Goal: Check status: Check status

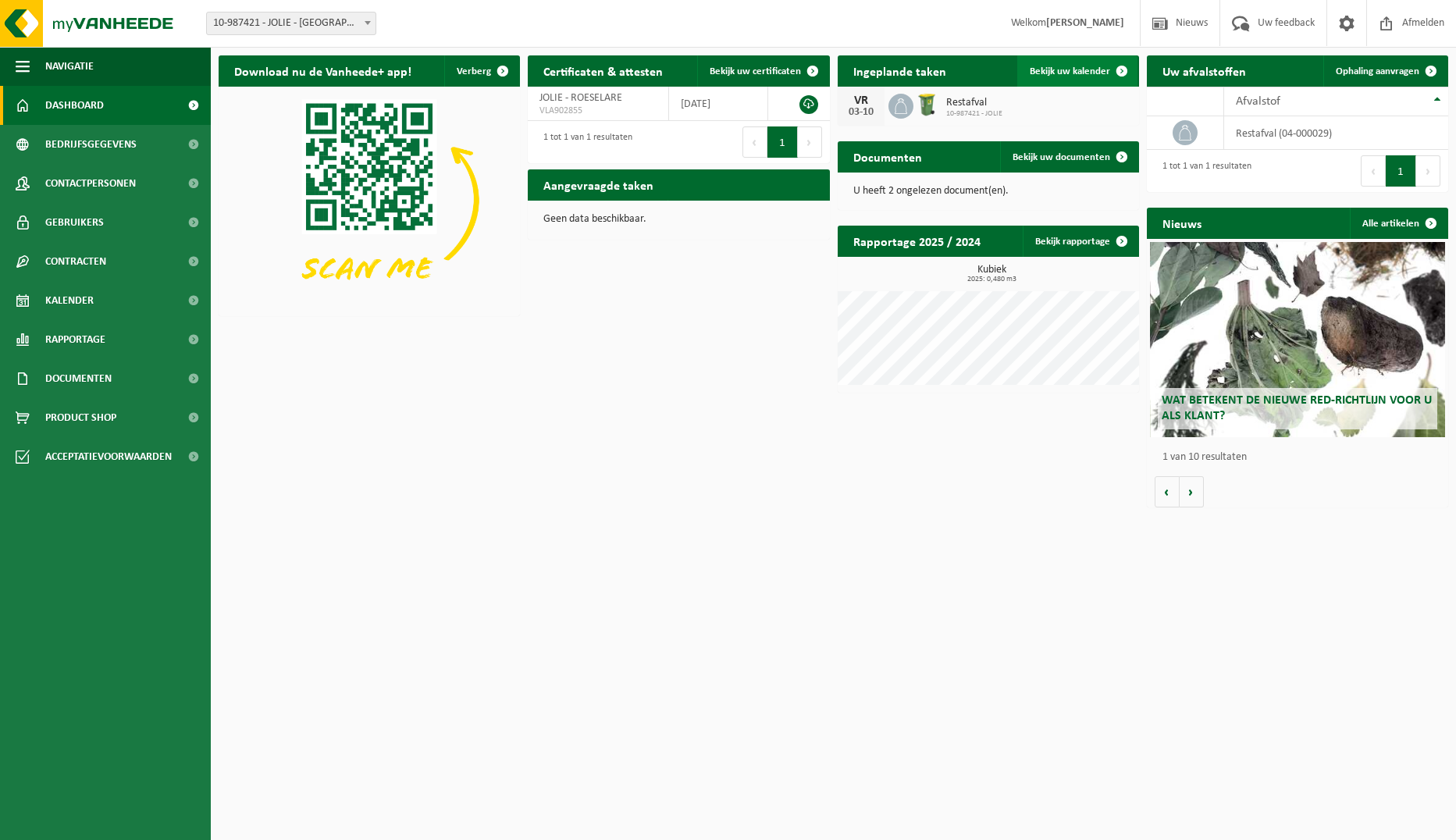
click at [1062, 74] on span "Bekijk uw kalender" at bounding box center [1069, 71] width 80 height 10
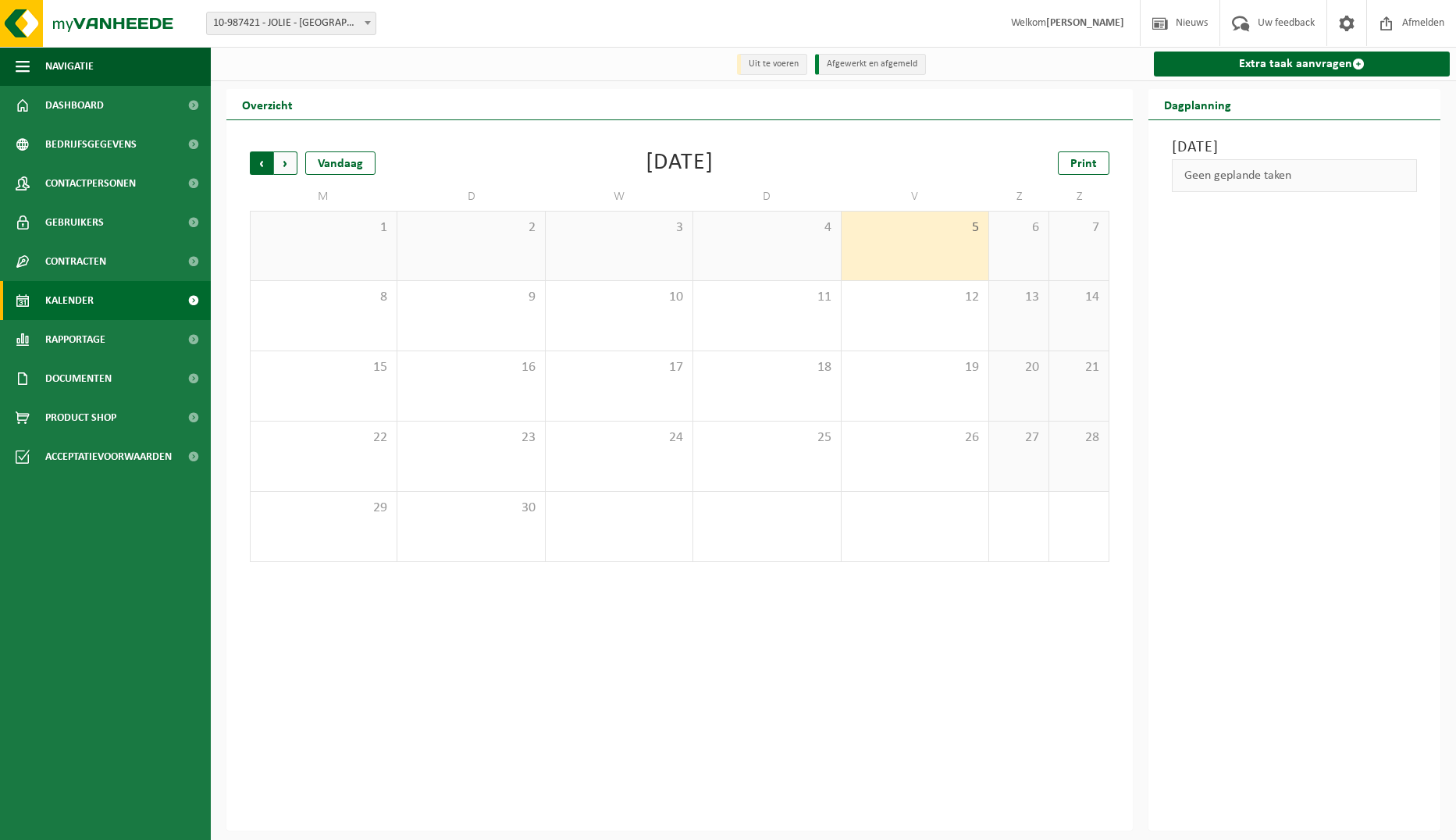
click at [281, 165] on span "Volgende" at bounding box center [286, 163] width 23 height 23
click at [281, 164] on span "Volgende" at bounding box center [286, 163] width 23 height 23
click at [258, 167] on span "Vorige" at bounding box center [262, 163] width 23 height 23
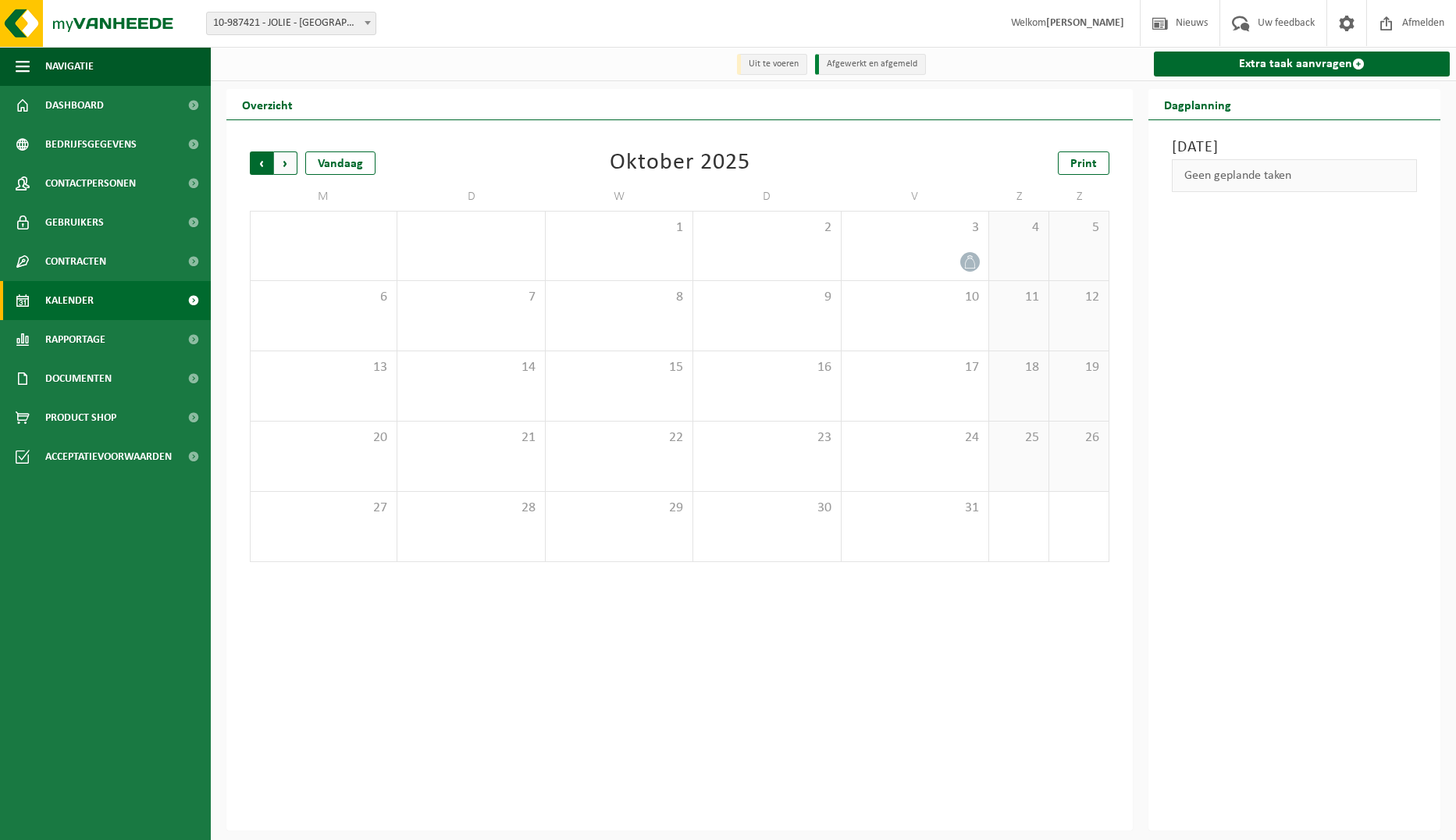
click at [290, 171] on span "Volgende" at bounding box center [286, 163] width 23 height 23
